Goal: Task Accomplishment & Management: Manage account settings

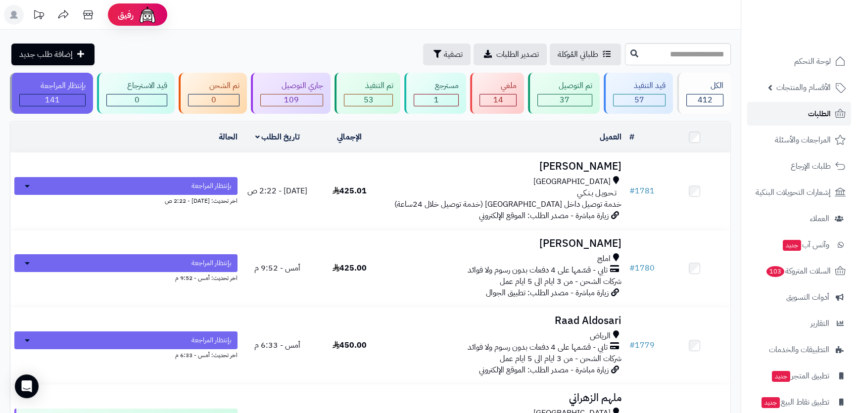
click at [822, 112] on span "الطلبات" at bounding box center [819, 114] width 23 height 14
click at [789, 274] on span "السلات المتروكة 103" at bounding box center [798, 271] width 66 height 14
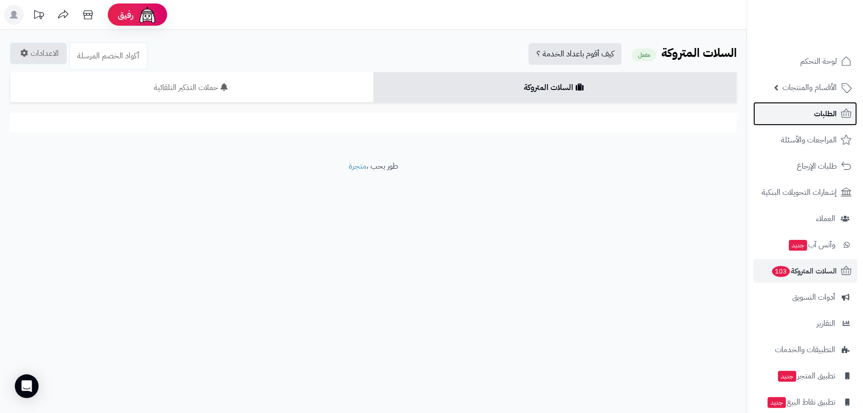
click at [783, 109] on link "الطلبات" at bounding box center [805, 114] width 104 height 24
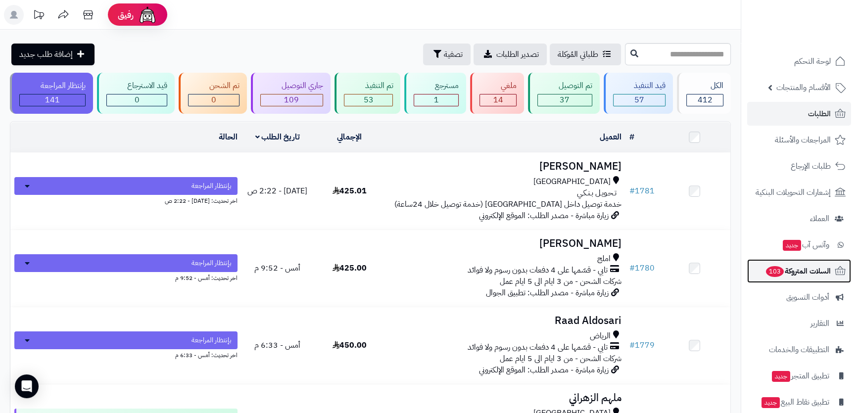
click at [789, 267] on span "السلات المتروكة 103" at bounding box center [798, 271] width 66 height 14
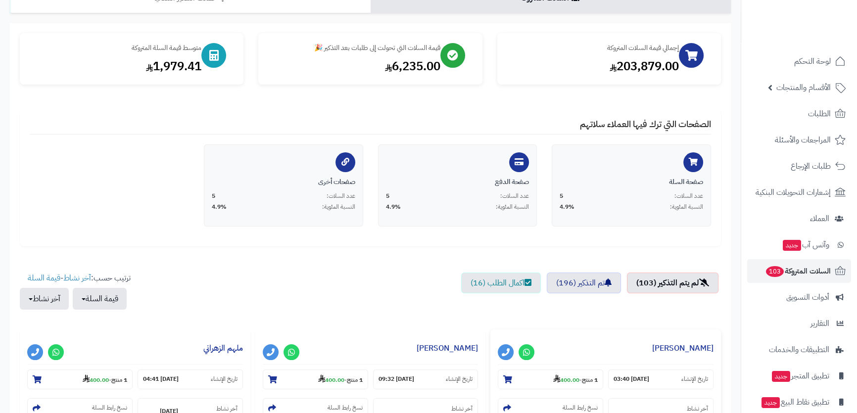
scroll to position [135, 0]
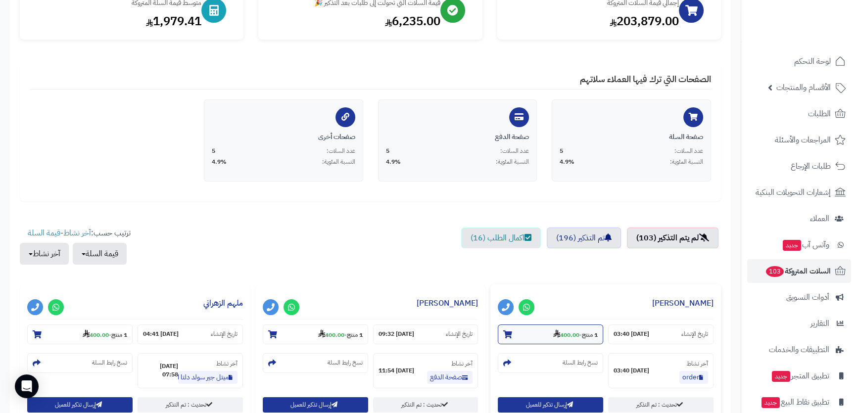
click at [564, 335] on strong "400.00" at bounding box center [566, 334] width 26 height 9
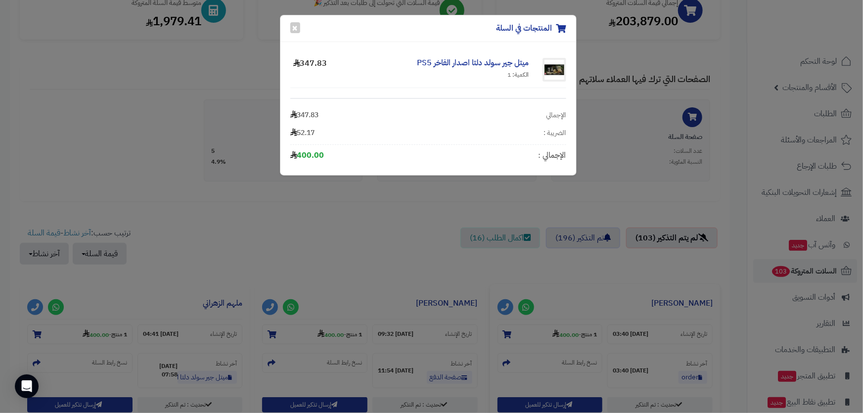
click at [374, 257] on div "المنتجات في السلة × ميتل جير سولد دلتا اصدار الفاخر PS5 الكمية: 1 347.83 الإجما…" at bounding box center [431, 206] width 863 height 413
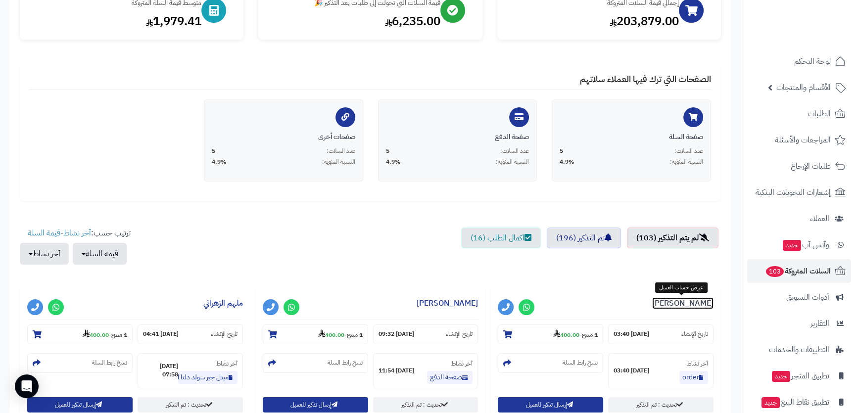
click at [657, 297] on link "[PERSON_NAME]" at bounding box center [682, 303] width 61 height 12
